Goal: Communication & Community: Answer question/provide support

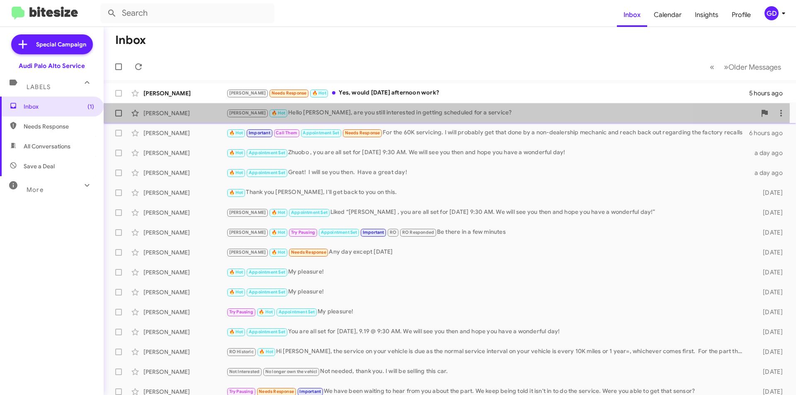
click at [162, 112] on div "[PERSON_NAME]" at bounding box center [184, 113] width 83 height 8
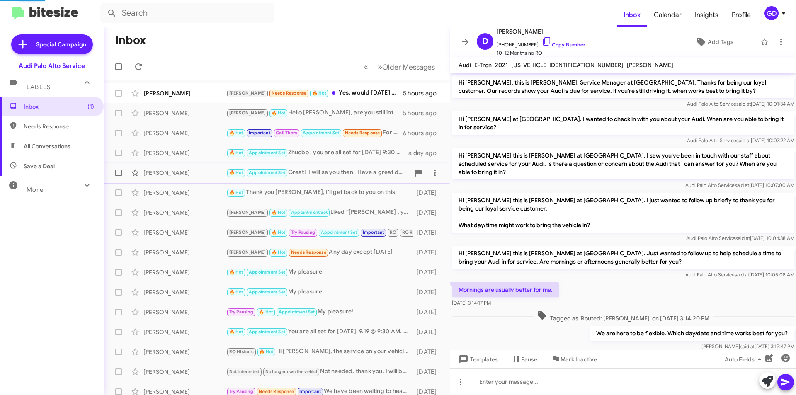
scroll to position [41, 0]
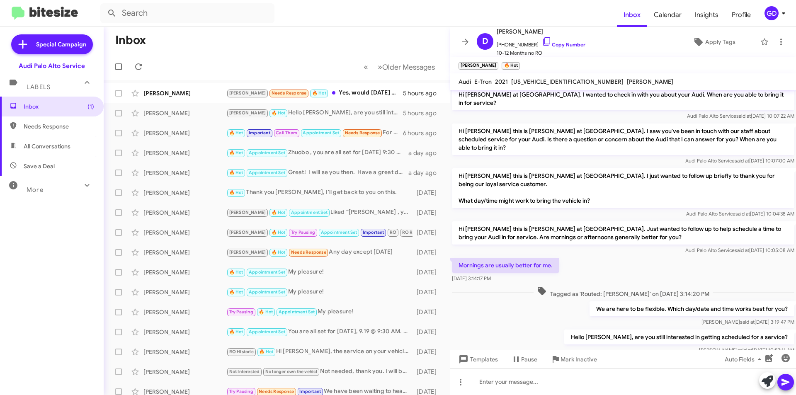
click at [43, 131] on span "Needs Response" at bounding box center [52, 127] width 104 height 20
type input "in:needs-response"
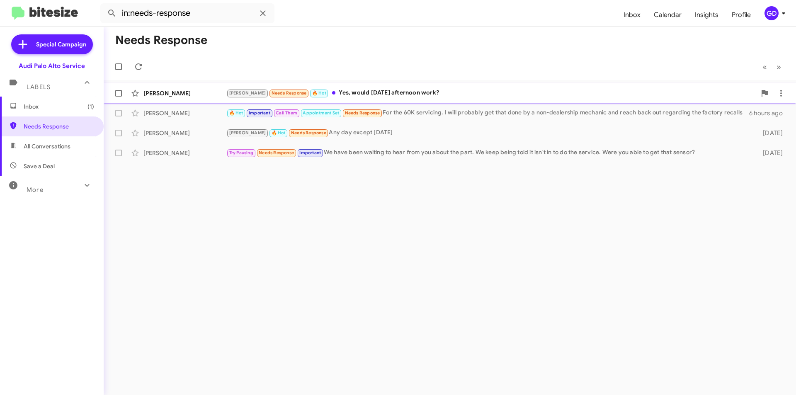
click at [163, 96] on div "[PERSON_NAME]" at bounding box center [184, 93] width 83 height 8
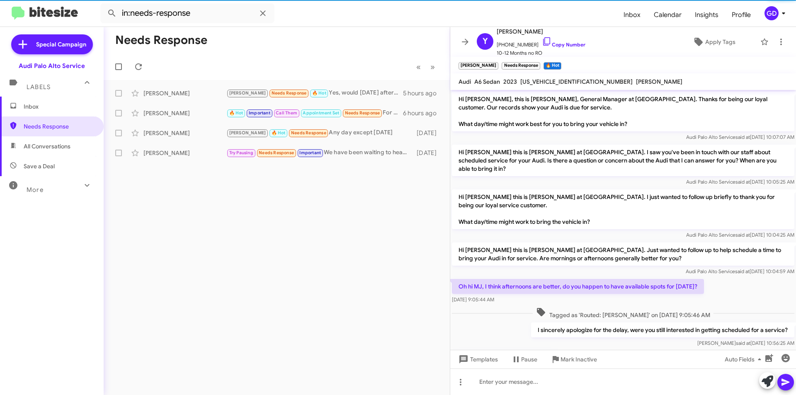
scroll to position [19, 0]
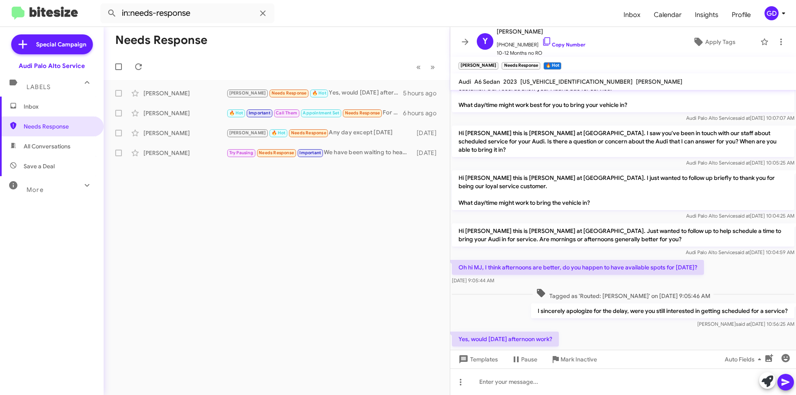
click at [671, 330] on div "Yes, would [DATE] afternoon work? [DATE] 11:07:31 AM" at bounding box center [623, 344] width 346 height 28
click at [557, 45] on link "Copy Number" at bounding box center [564, 44] width 44 height 6
click at [560, 46] on link "Copy Number" at bounding box center [564, 44] width 44 height 6
click at [498, 380] on div at bounding box center [623, 382] width 346 height 27
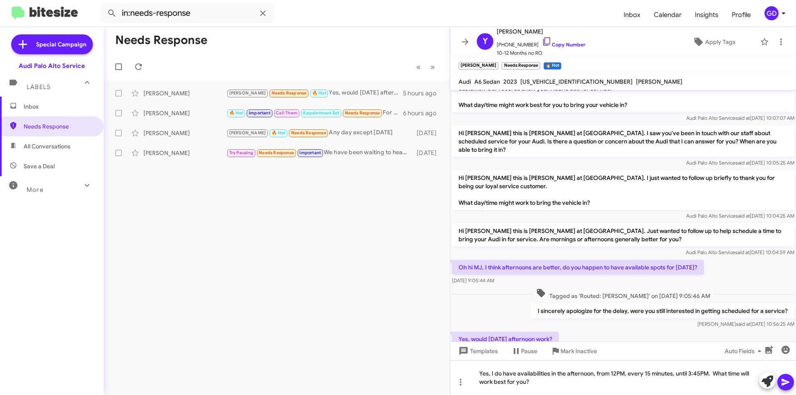
click at [784, 384] on icon at bounding box center [786, 382] width 8 height 7
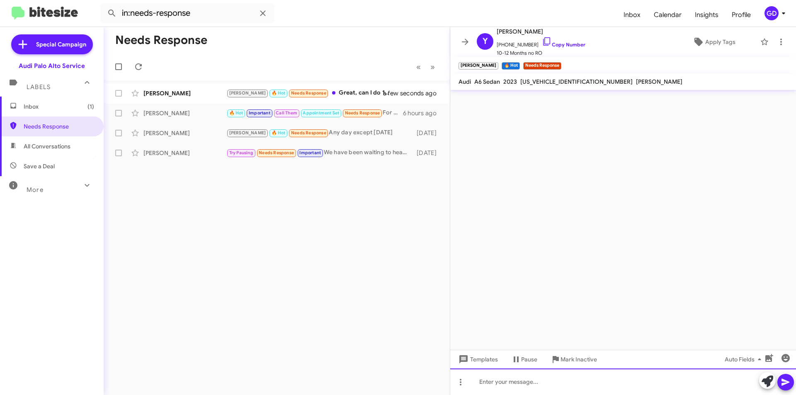
scroll to position [0, 0]
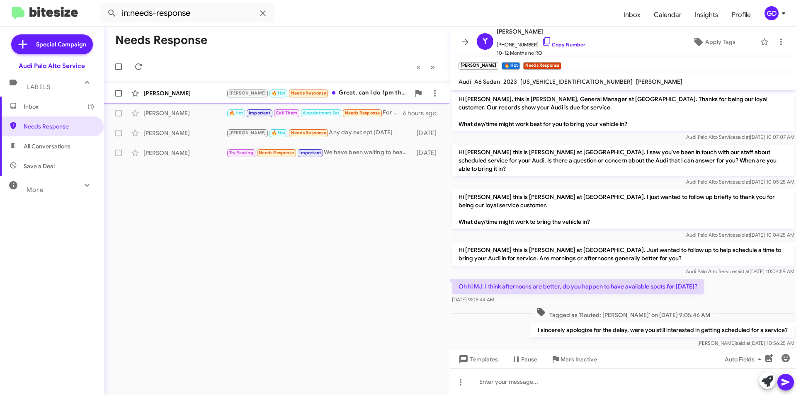
click at [162, 95] on div "[PERSON_NAME]" at bounding box center [184, 93] width 83 height 8
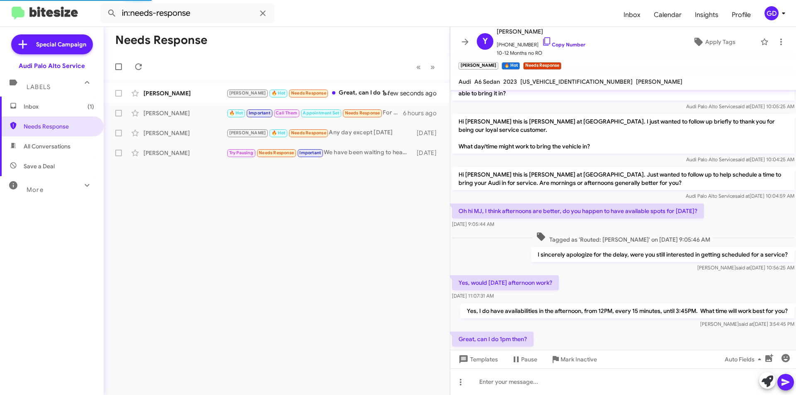
scroll to position [104, 0]
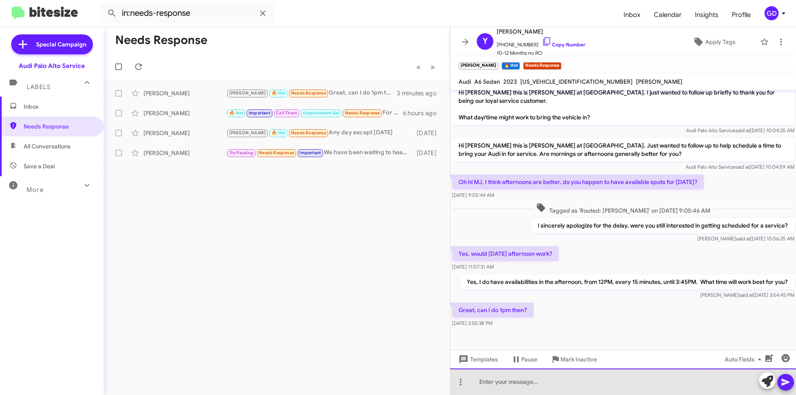
click at [488, 384] on div at bounding box center [623, 382] width 346 height 27
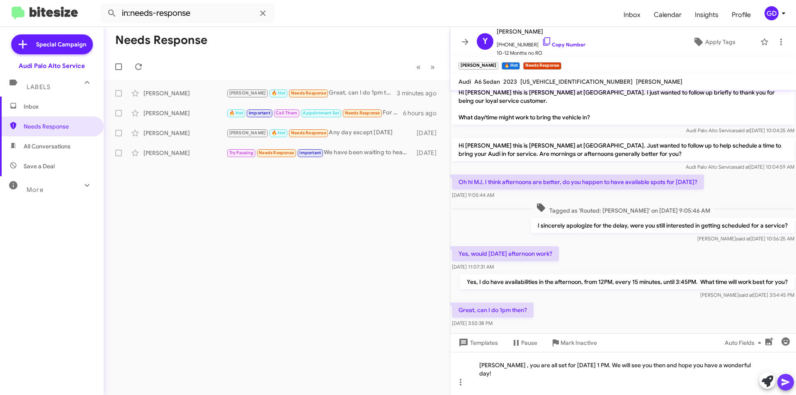
click at [791, 383] on button at bounding box center [785, 382] width 17 height 17
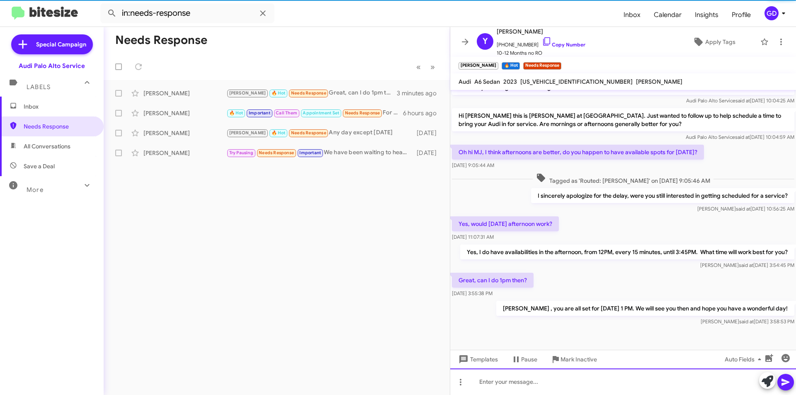
scroll to position [135, 0]
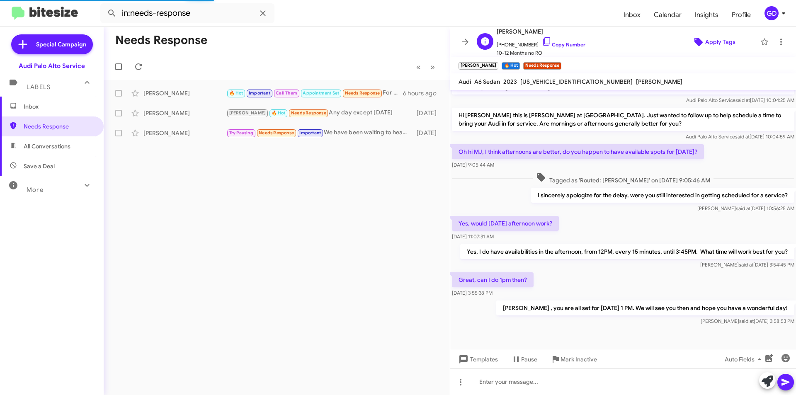
click at [712, 41] on span "Apply Tags" at bounding box center [720, 41] width 30 height 15
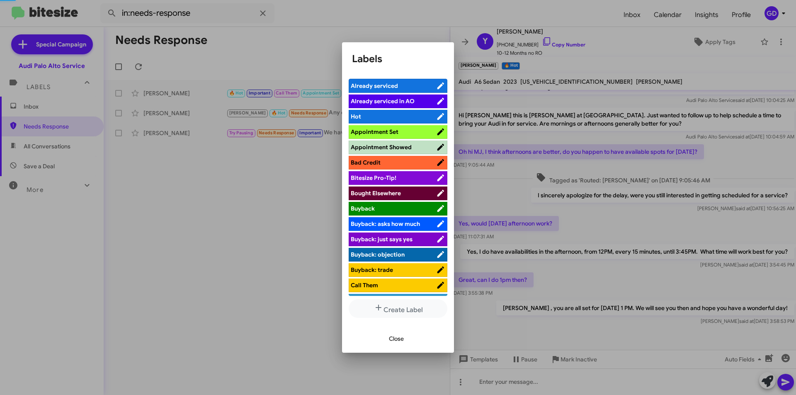
click at [398, 138] on li "Appointment Set" at bounding box center [398, 132] width 99 height 14
click at [383, 129] on span "Appointment Set" at bounding box center [375, 131] width 48 height 7
click at [397, 339] on span "Close" at bounding box center [396, 338] width 15 height 15
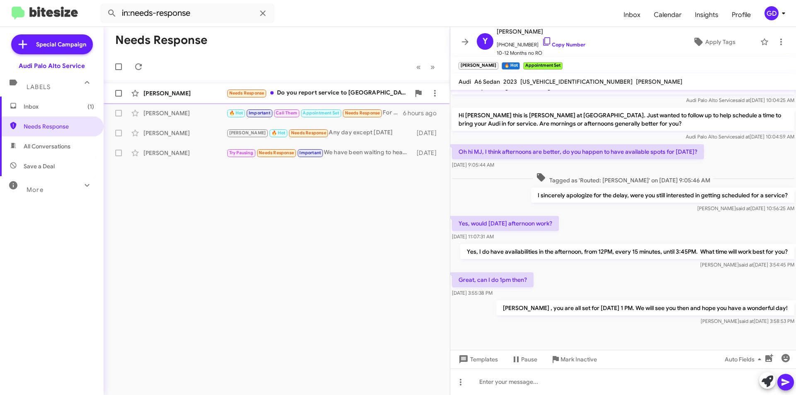
click at [161, 96] on div "[PERSON_NAME]" at bounding box center [184, 93] width 83 height 8
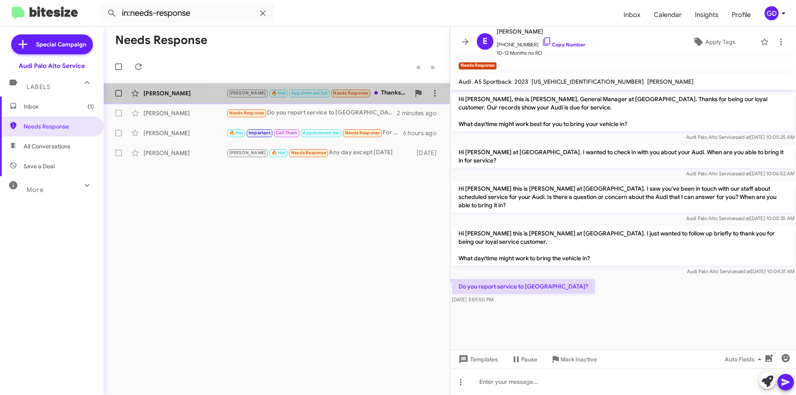
click at [381, 97] on div "[PERSON_NAME] 🔥 Hot Appointment Set Needs Response Thanks, you too!" at bounding box center [318, 93] width 184 height 10
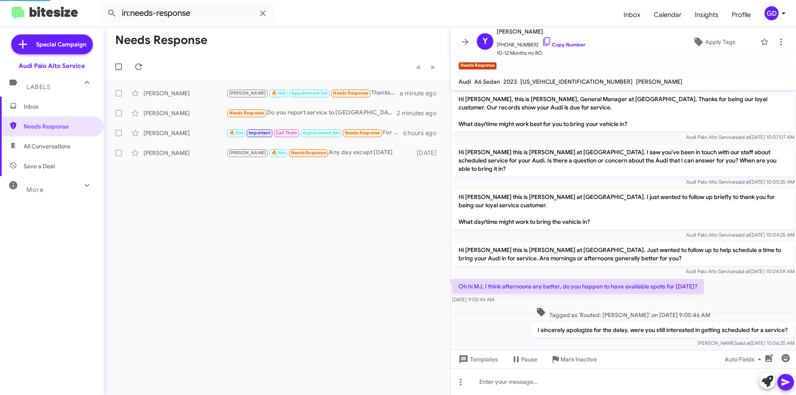
scroll to position [182, 0]
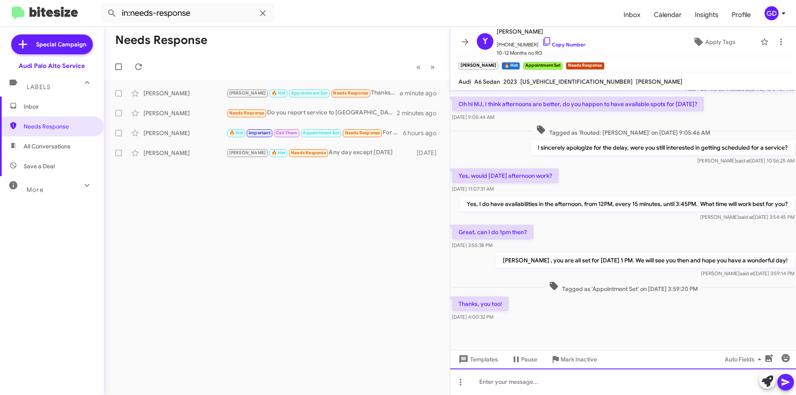
click at [497, 386] on div at bounding box center [623, 382] width 346 height 27
click at [788, 381] on icon at bounding box center [786, 382] width 8 height 7
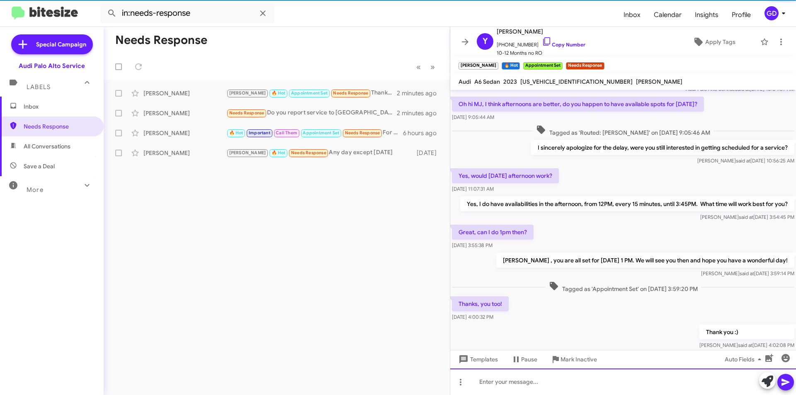
scroll to position [0, 0]
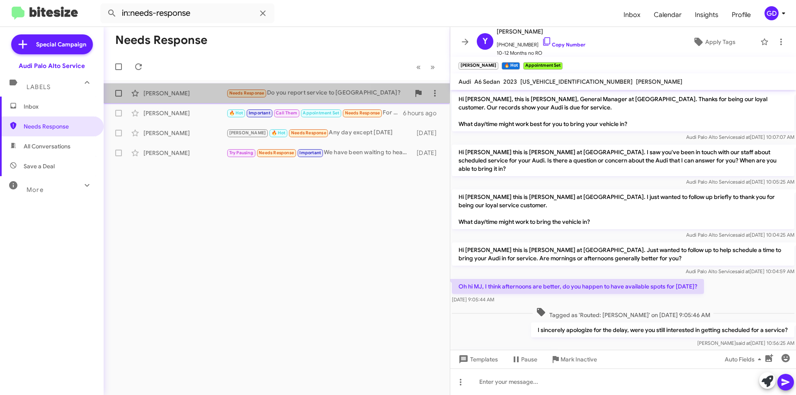
click at [147, 95] on div "[PERSON_NAME]" at bounding box center [184, 93] width 83 height 8
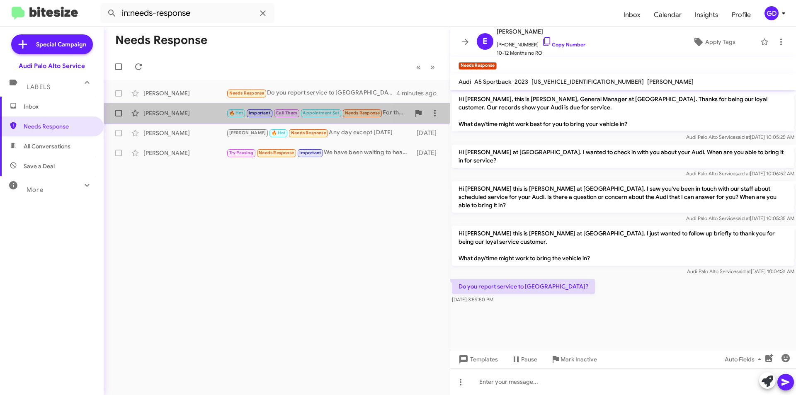
click at [158, 116] on div "[PERSON_NAME]" at bounding box center [184, 113] width 83 height 8
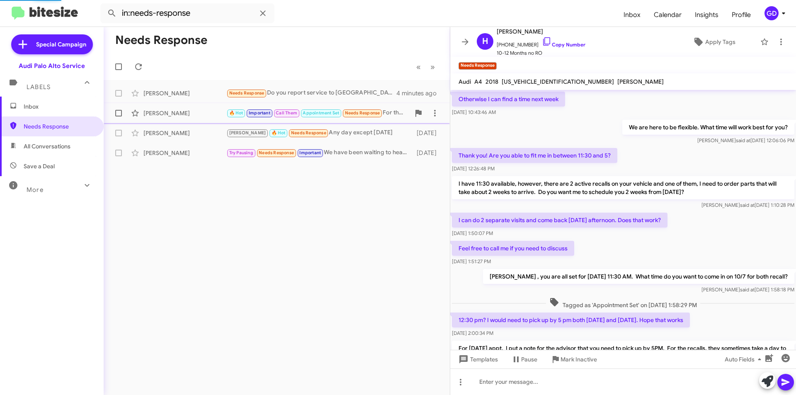
scroll to position [391, 0]
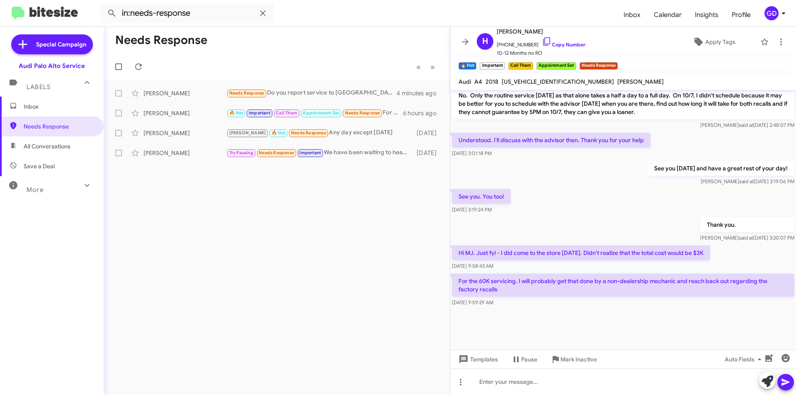
drag, startPoint x: 681, startPoint y: 203, endPoint x: 681, endPoint y: 198, distance: 4.6
click at [681, 202] on div "See you. You too! [DATE] 3:19:24 PM" at bounding box center [623, 201] width 346 height 28
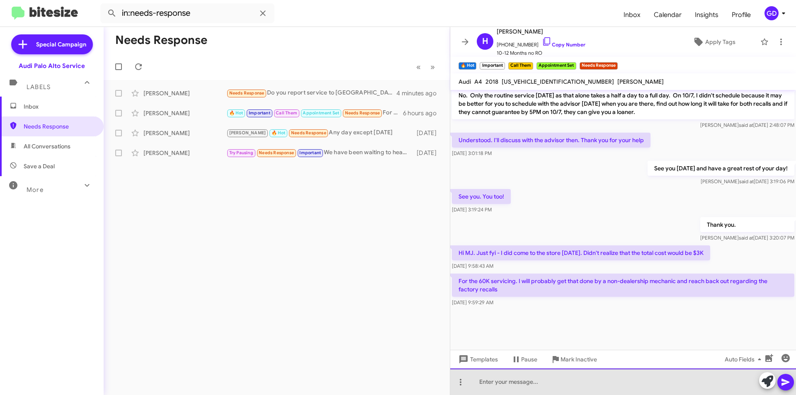
click at [491, 379] on div at bounding box center [623, 382] width 346 height 27
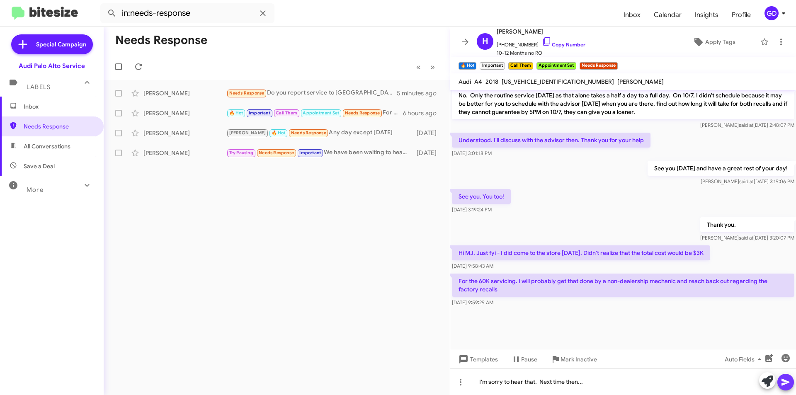
click at [786, 380] on icon at bounding box center [786, 382] width 10 height 10
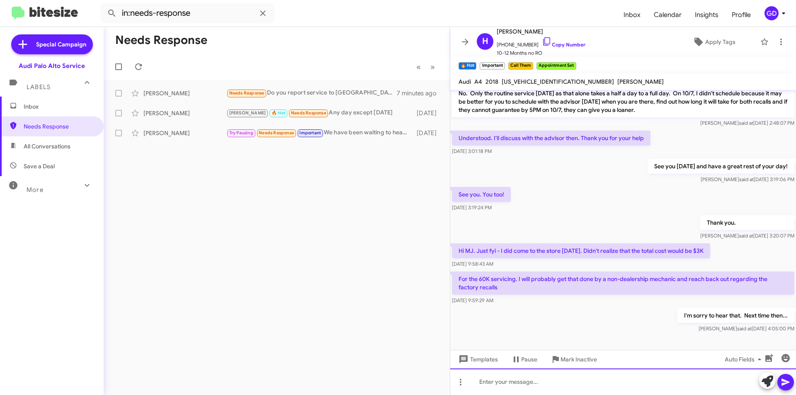
scroll to position [669, 0]
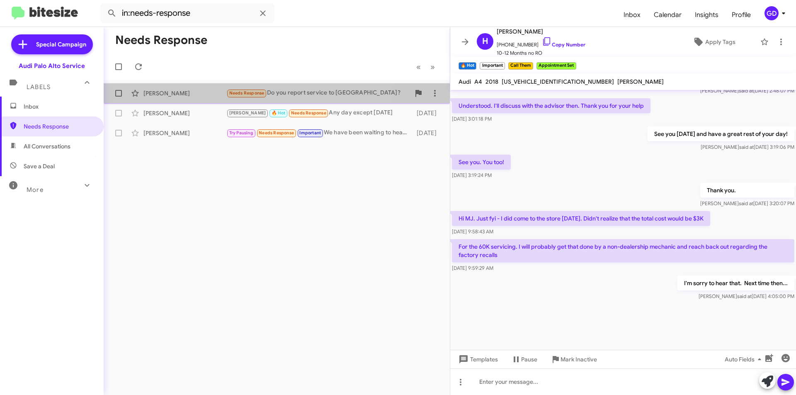
click at [159, 96] on div "[PERSON_NAME]" at bounding box center [184, 93] width 83 height 8
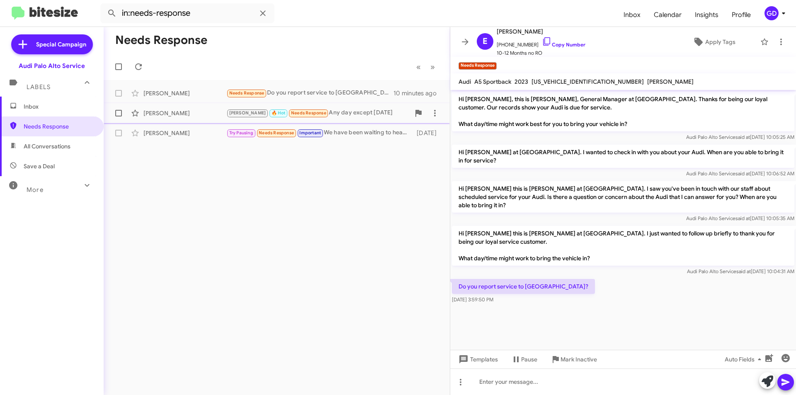
click at [155, 115] on div "[PERSON_NAME]" at bounding box center [184, 113] width 83 height 8
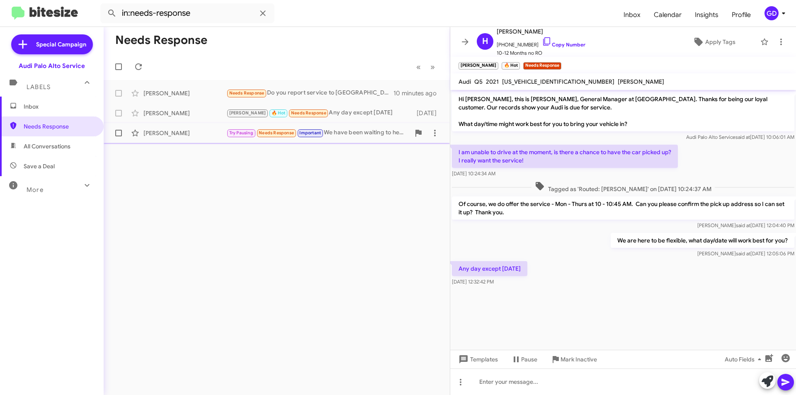
click at [156, 133] on div "[PERSON_NAME]" at bounding box center [184, 133] width 83 height 8
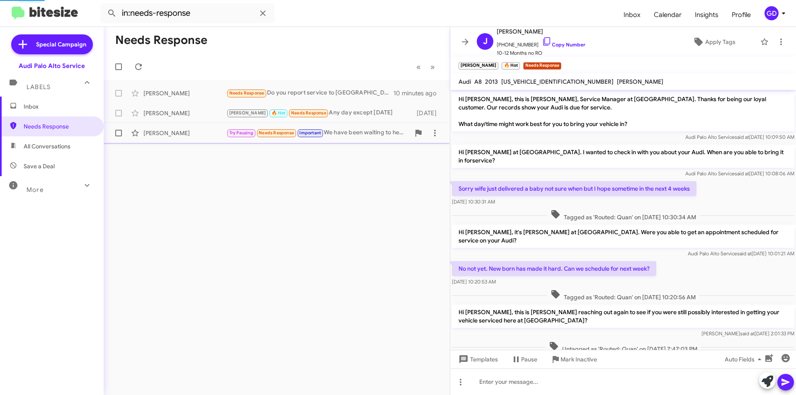
scroll to position [92, 0]
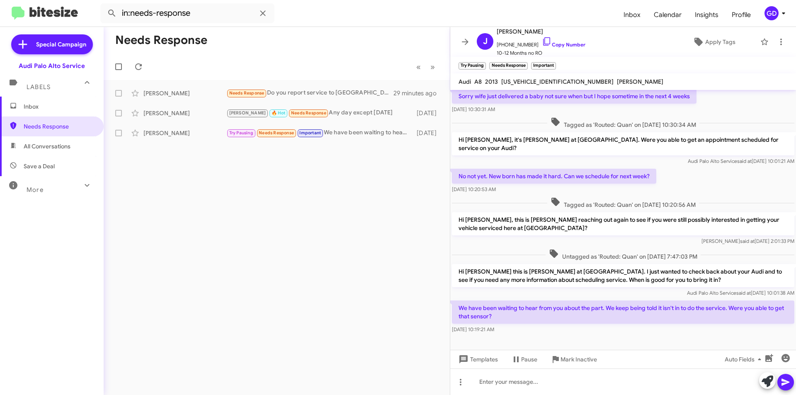
click at [178, 201] on div "Needs Response « Previous » Next [PERSON_NAME] Needs Response Do you report ser…" at bounding box center [277, 211] width 346 height 368
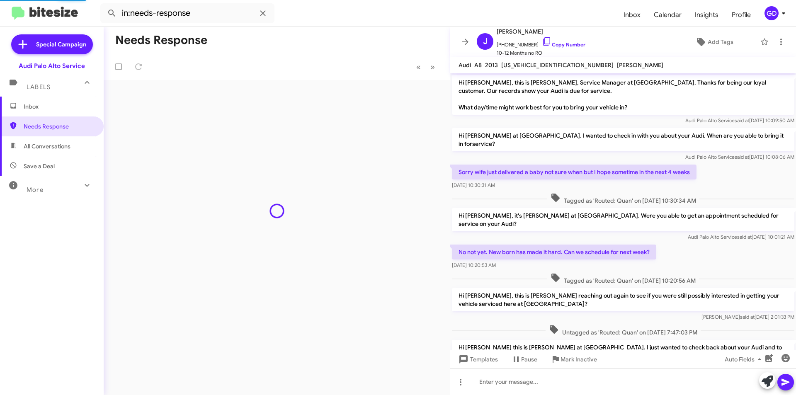
scroll to position [76, 0]
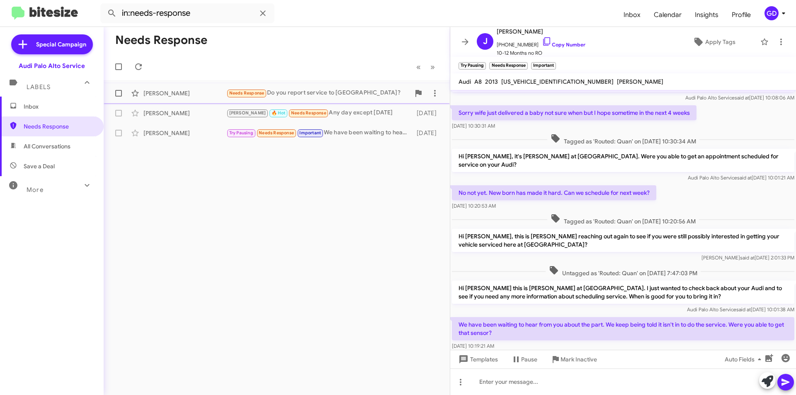
click at [160, 96] on div "[PERSON_NAME]" at bounding box center [184, 93] width 83 height 8
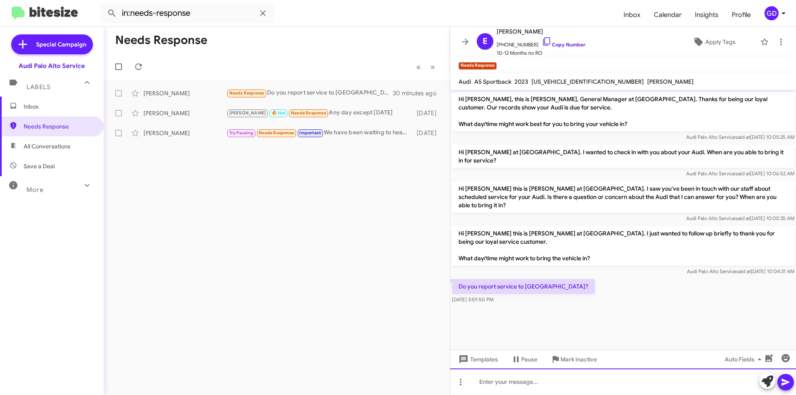
click at [505, 385] on div at bounding box center [623, 382] width 346 height 27
click at [788, 379] on icon at bounding box center [786, 382] width 10 height 10
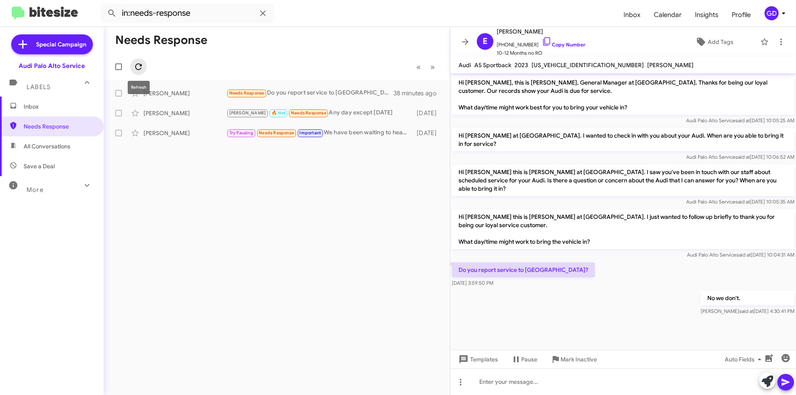
click at [139, 66] on icon at bounding box center [139, 67] width 10 height 10
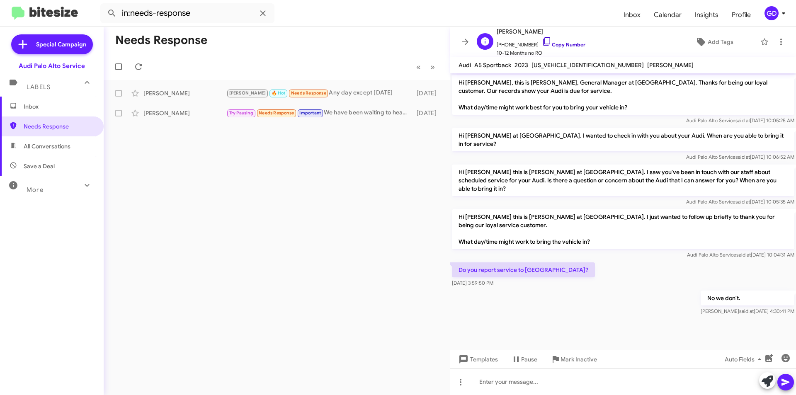
click at [566, 45] on link "Copy Number" at bounding box center [564, 44] width 44 height 6
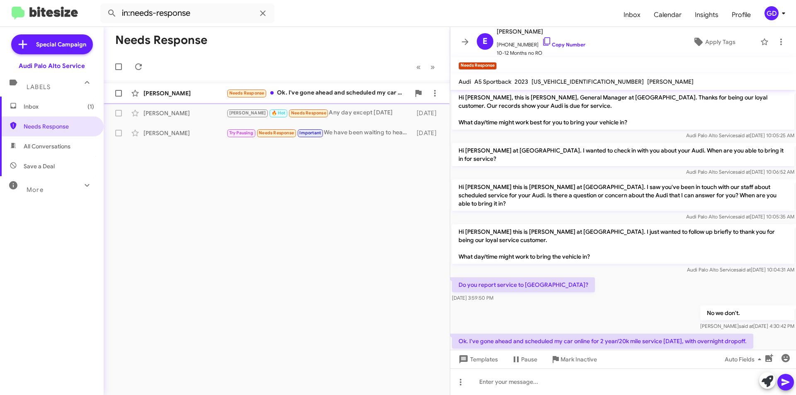
click at [331, 94] on div "Needs Response Ok. I've gone ahead and scheduled my car online for 2 year/20k m…" at bounding box center [318, 93] width 184 height 10
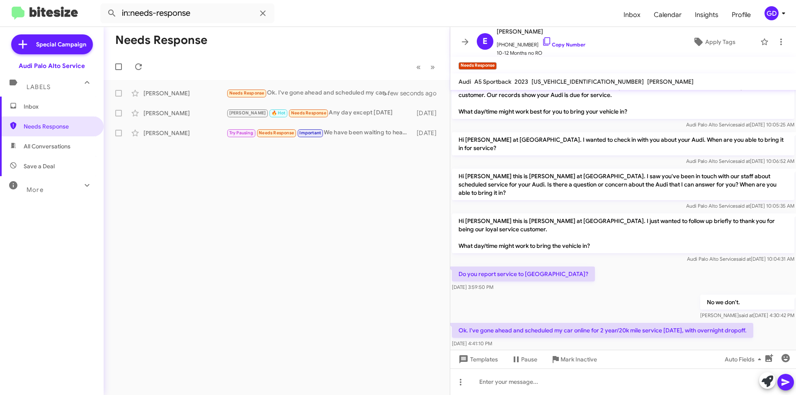
scroll to position [18, 0]
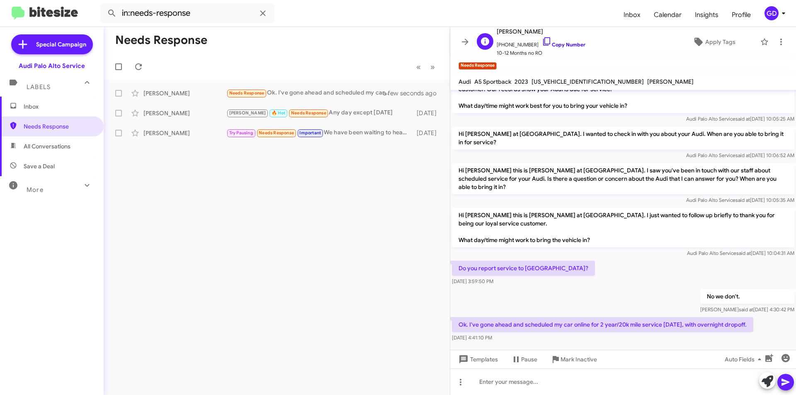
click at [560, 46] on link "Copy Number" at bounding box center [564, 44] width 44 height 6
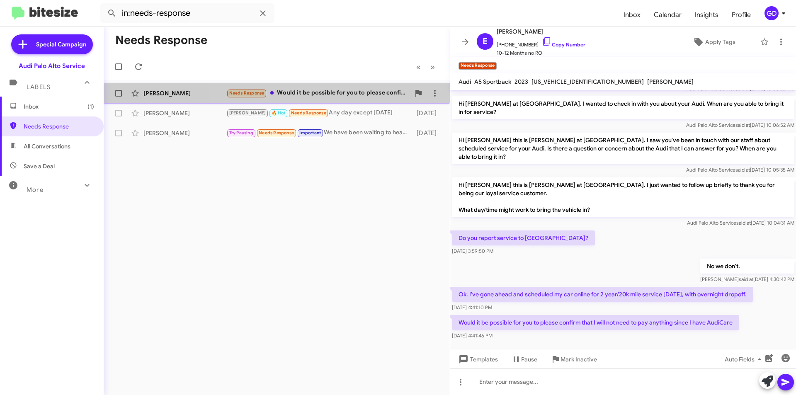
click at [334, 91] on div "Needs Response Would it be possible for you to please confirm that I will not n…" at bounding box center [318, 93] width 184 height 10
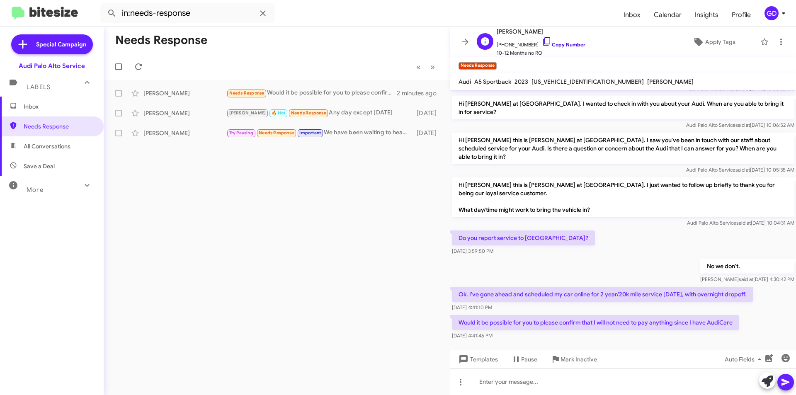
click at [559, 43] on link "Copy Number" at bounding box center [564, 44] width 44 height 6
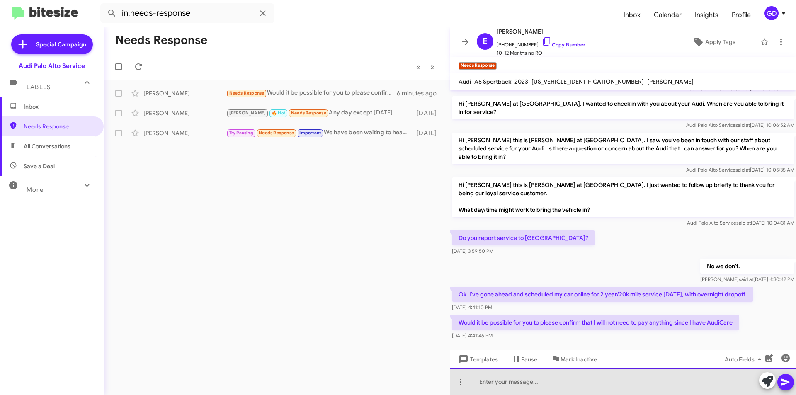
click at [498, 387] on div at bounding box center [623, 382] width 346 height 27
click at [481, 381] on div at bounding box center [623, 382] width 346 height 27
click at [481, 383] on div at bounding box center [623, 382] width 346 height 27
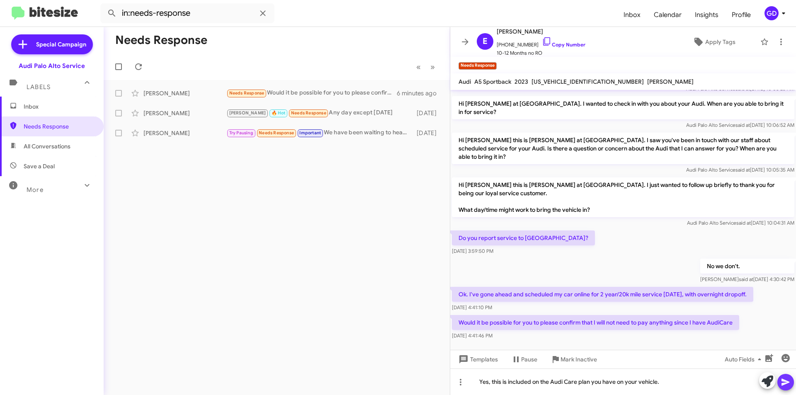
click at [783, 382] on icon at bounding box center [786, 382] width 10 height 10
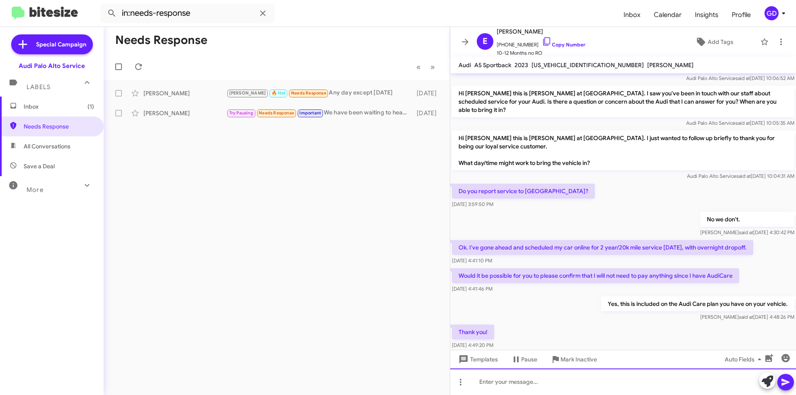
scroll to position [0, 0]
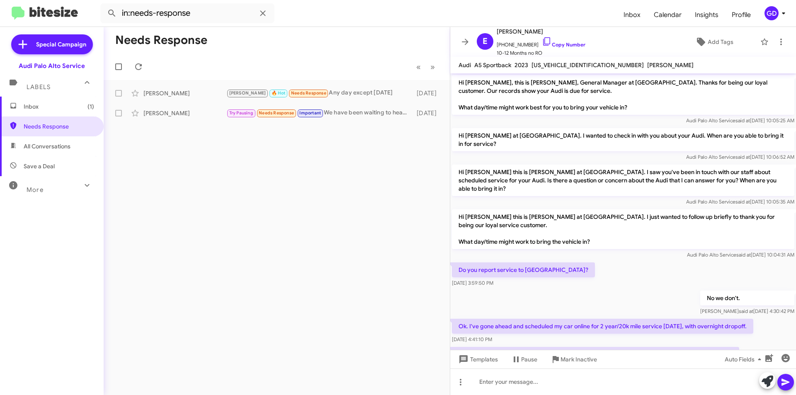
click at [22, 106] on span "Inbox (1)" at bounding box center [52, 107] width 104 height 20
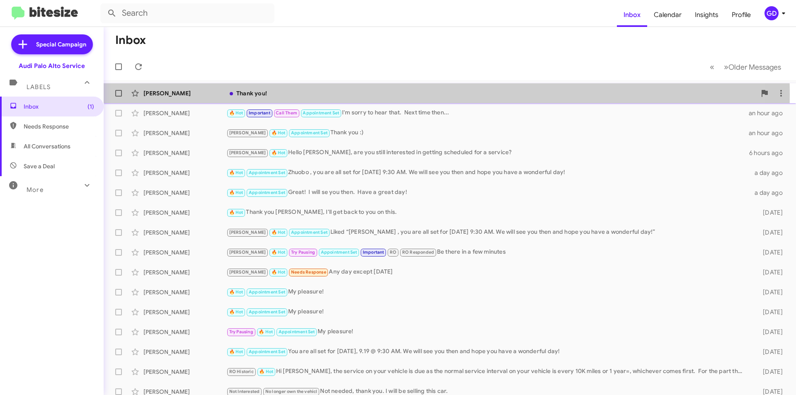
click at [251, 95] on div "Thank you!" at bounding box center [491, 93] width 530 height 8
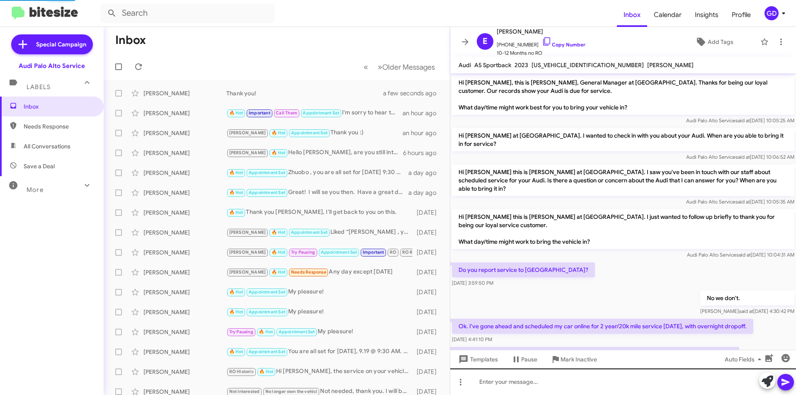
scroll to position [92, 0]
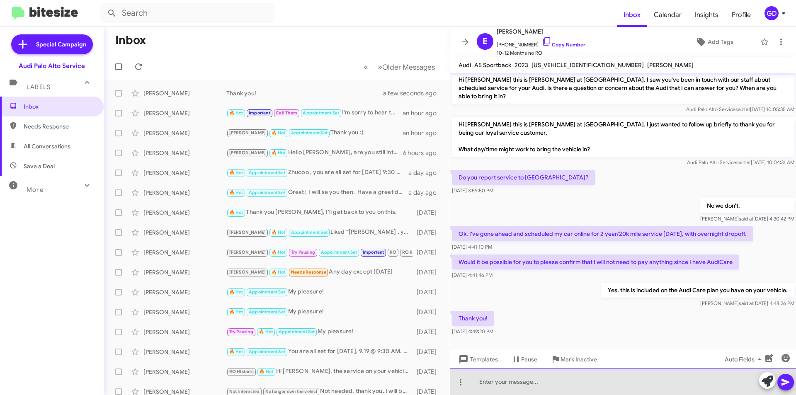
click at [495, 386] on div at bounding box center [623, 382] width 346 height 27
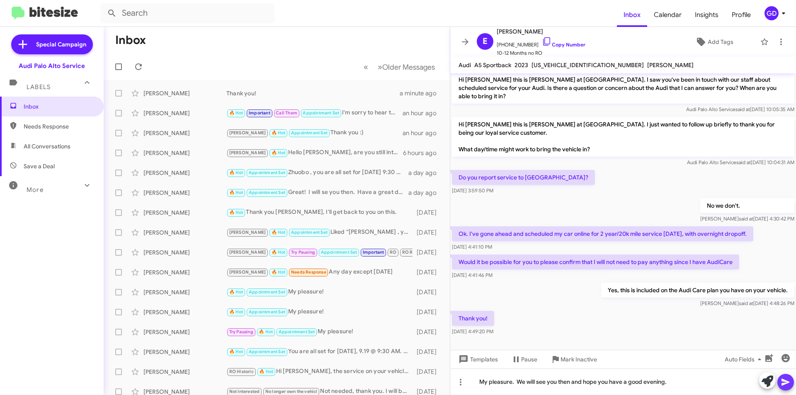
click at [790, 384] on icon at bounding box center [786, 382] width 10 height 10
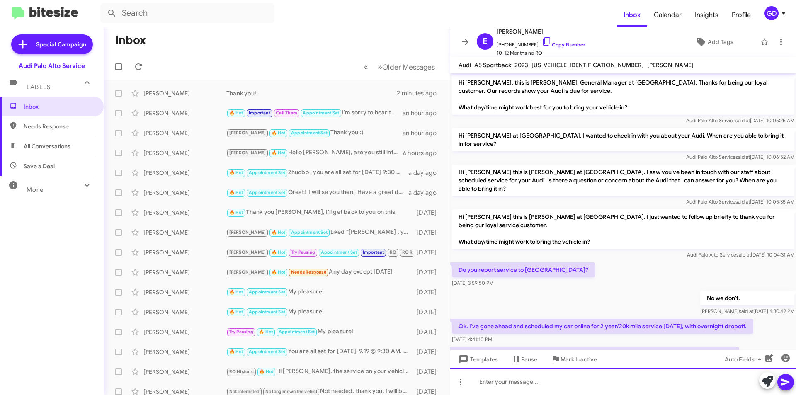
scroll to position [123, 0]
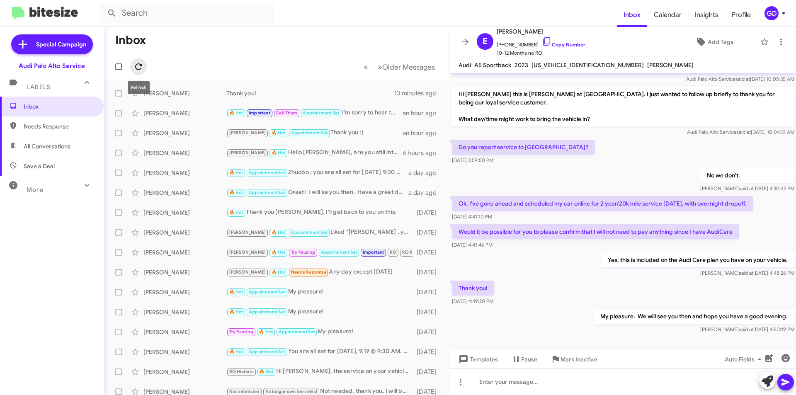
click at [137, 66] on icon at bounding box center [139, 67] width 10 height 10
click at [47, 129] on span "Needs Response" at bounding box center [59, 126] width 70 height 8
type input "in:needs-response"
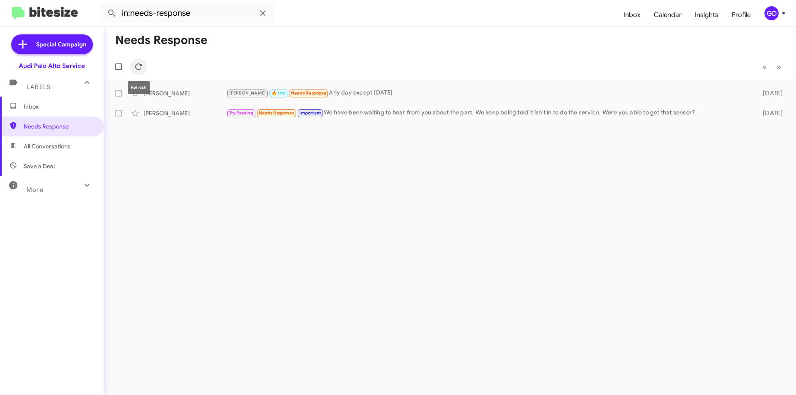
drag, startPoint x: 143, startPoint y: 69, endPoint x: 528, endPoint y: 44, distance: 386.4
click at [145, 70] on span at bounding box center [138, 67] width 17 height 10
